Goal: Navigation & Orientation: Find specific page/section

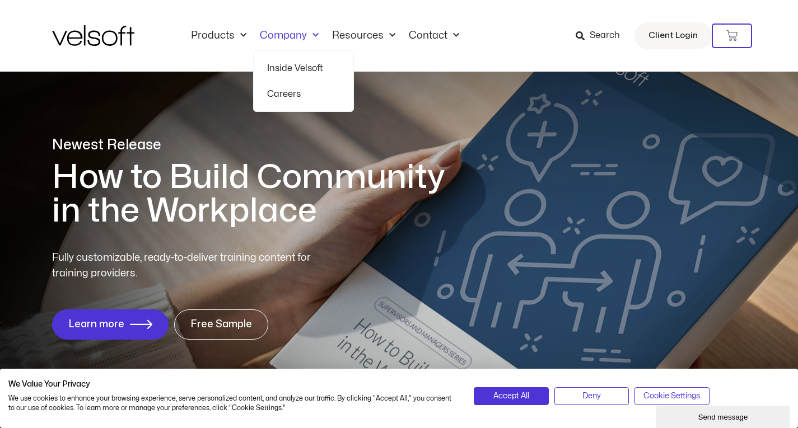
click at [286, 74] on link "Inside Velsoft" at bounding box center [303, 68] width 73 height 26
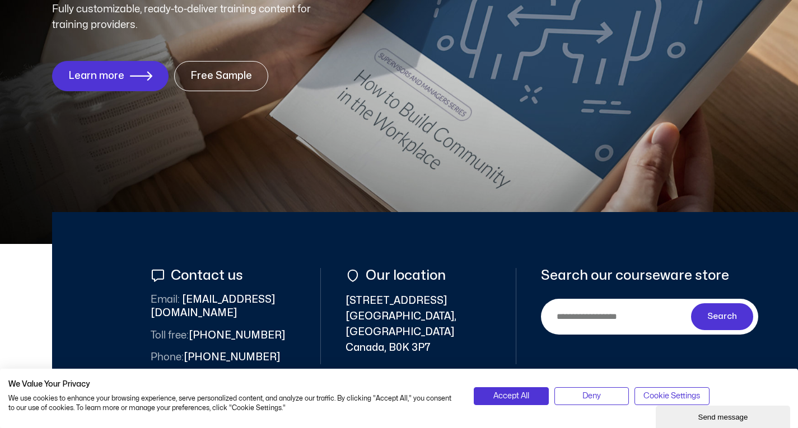
scroll to position [329, 0]
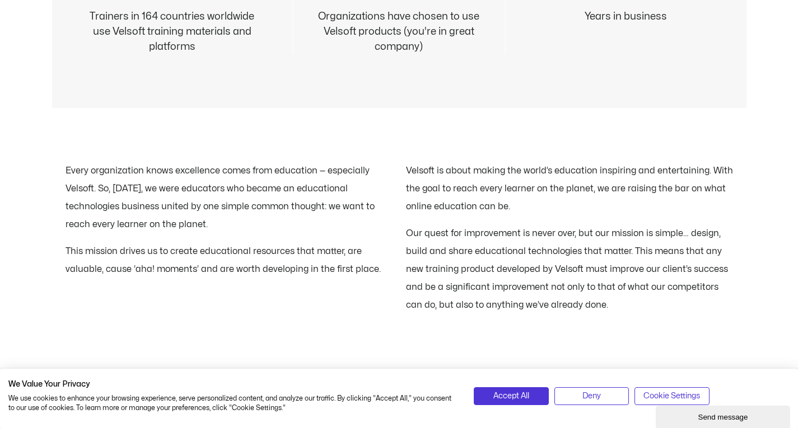
scroll to position [1298, 0]
